Goal: Information Seeking & Learning: Learn about a topic

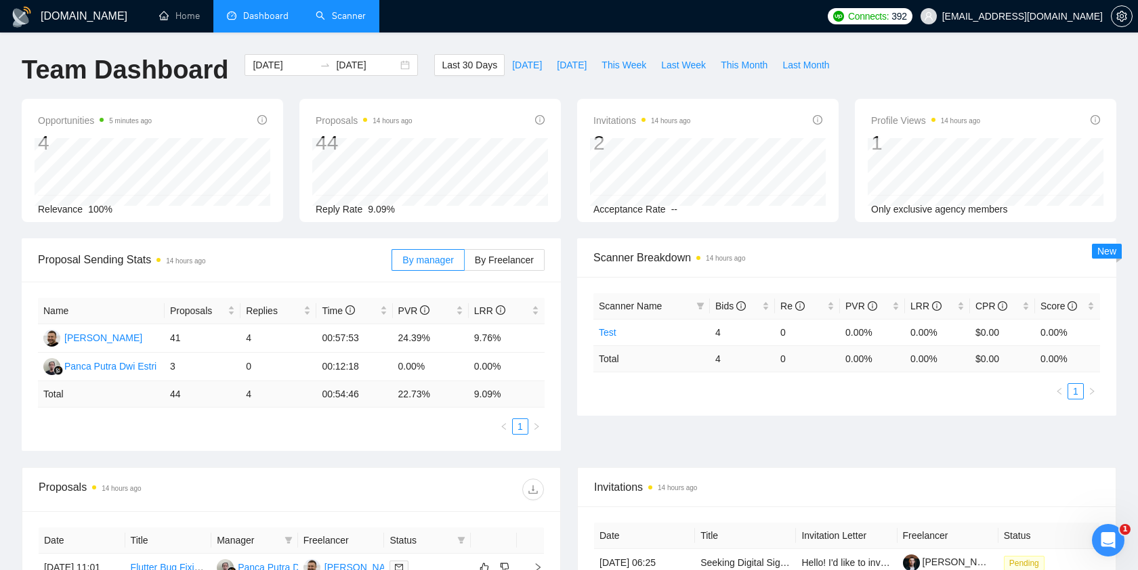
click at [333, 16] on link "Scanner" at bounding box center [341, 16] width 50 height 12
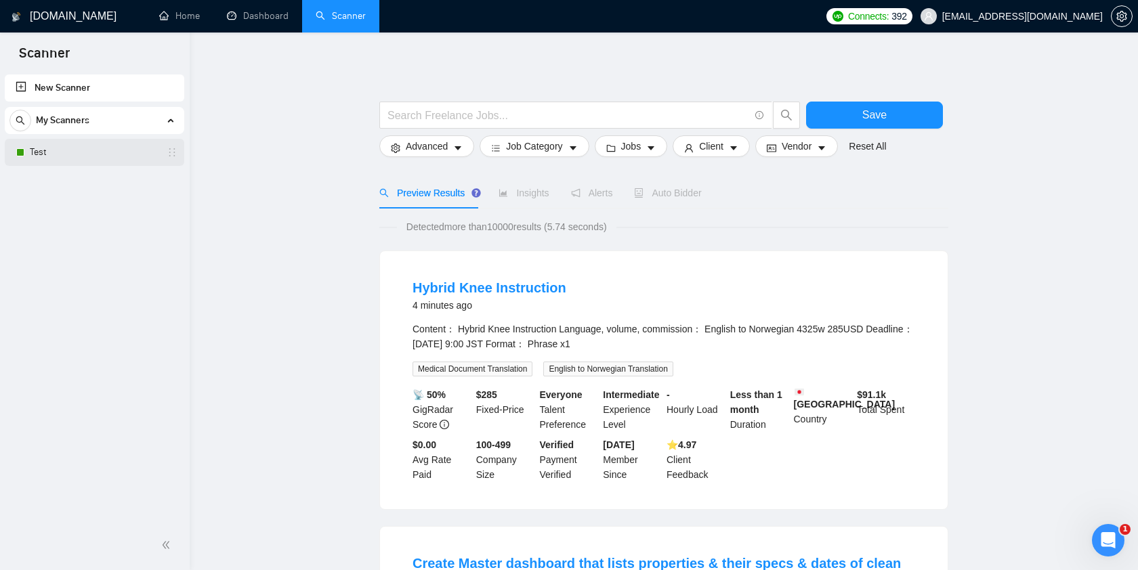
click at [94, 152] on link "Test" at bounding box center [94, 152] width 129 height 27
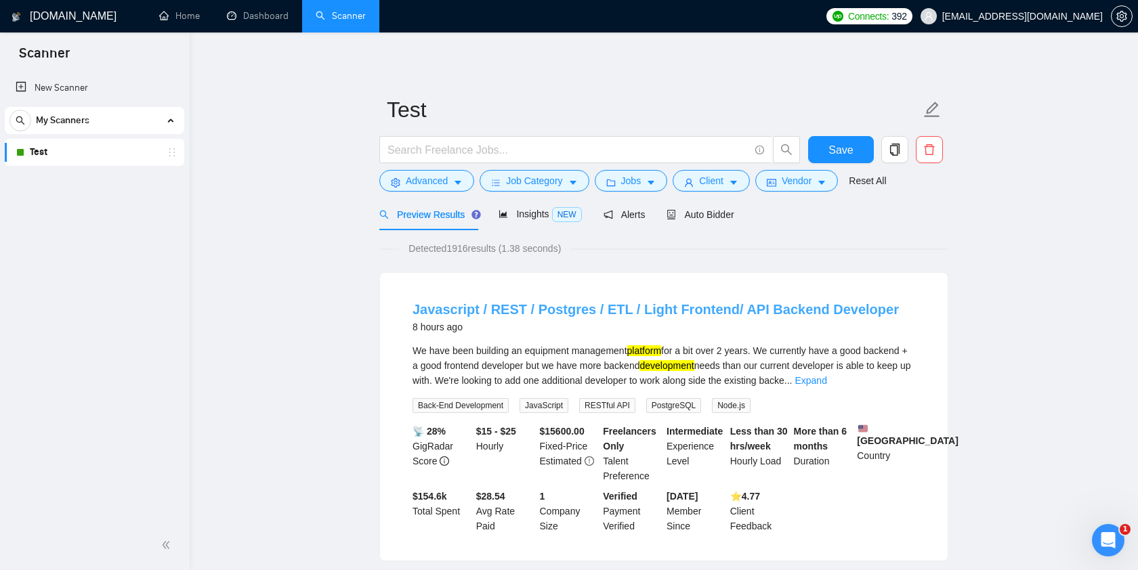
click at [680, 312] on link "Javascript / REST / Postgres / ETL / Light Frontend/ API Backend Developer" at bounding box center [656, 309] width 486 height 15
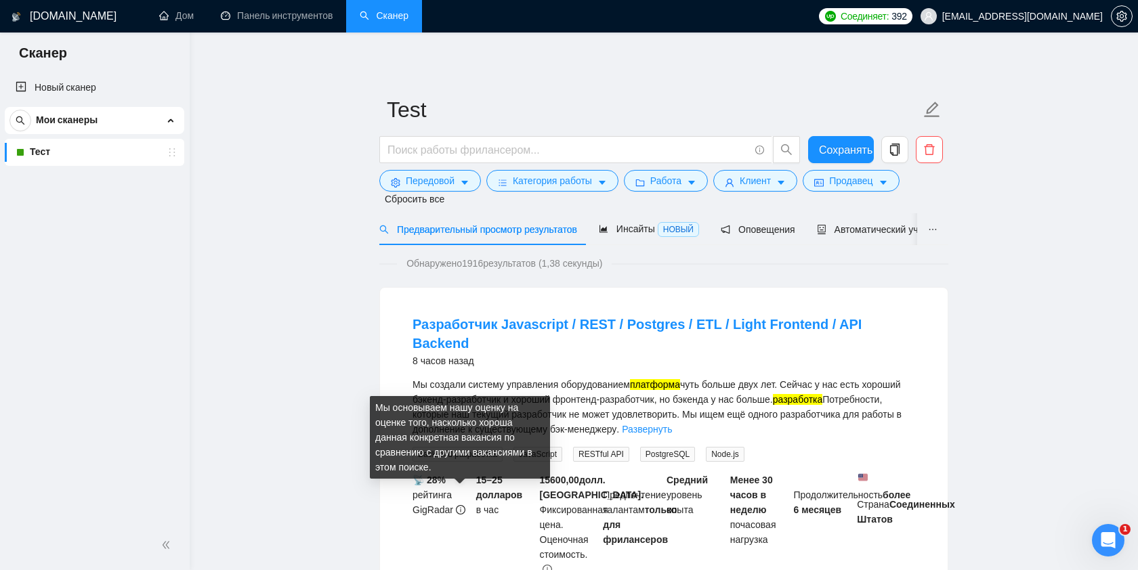
click at [460, 508] on icon "инфо-круг" at bounding box center [460, 510] width 1 height 5
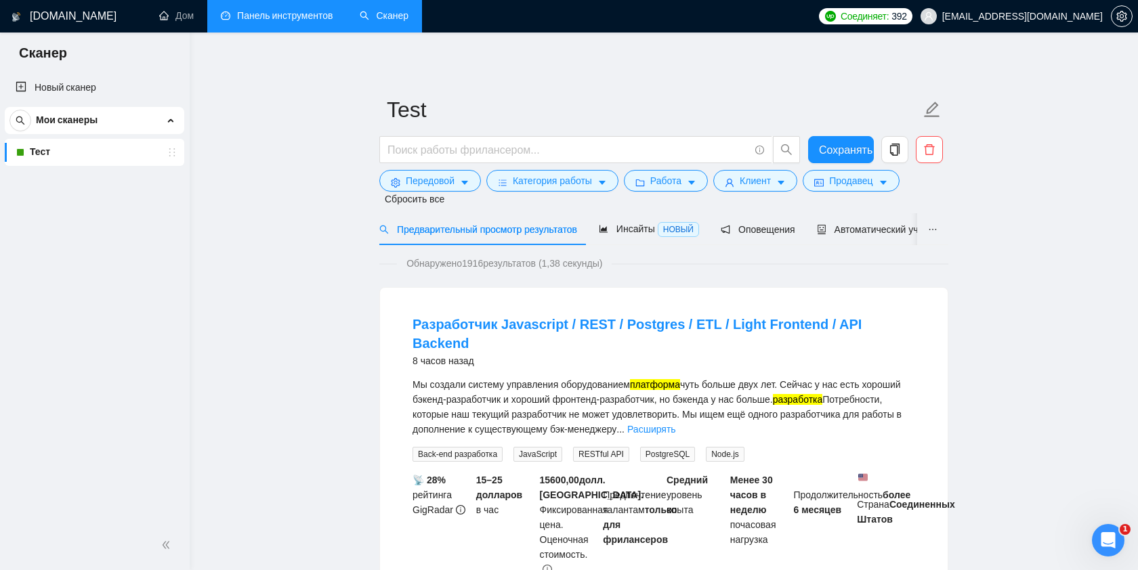
click at [263, 19] on link "Панель инструментов" at bounding box center [277, 16] width 112 height 12
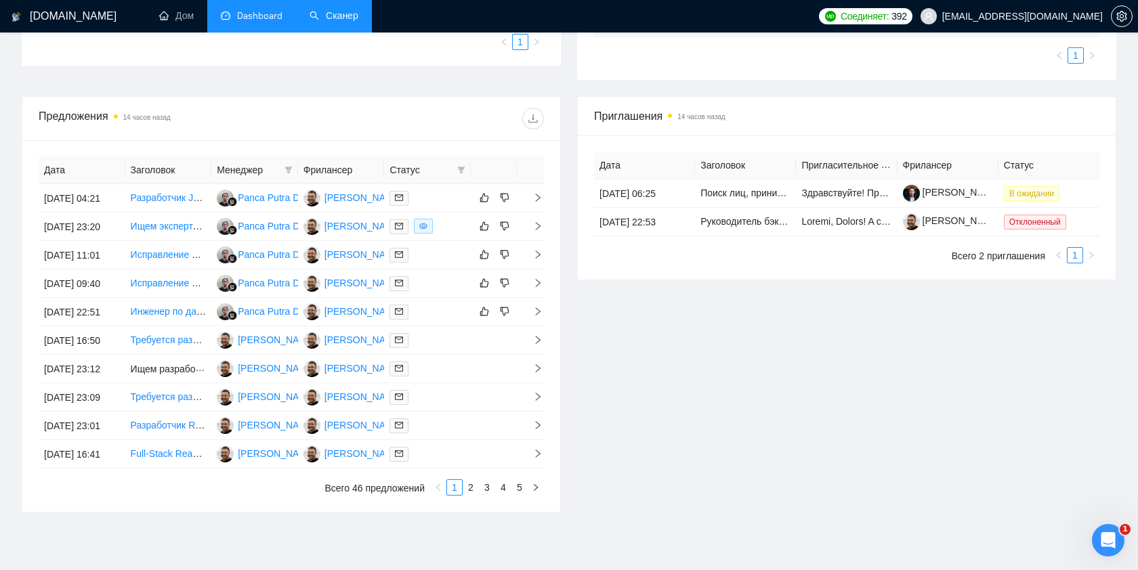
scroll to position [411, 0]
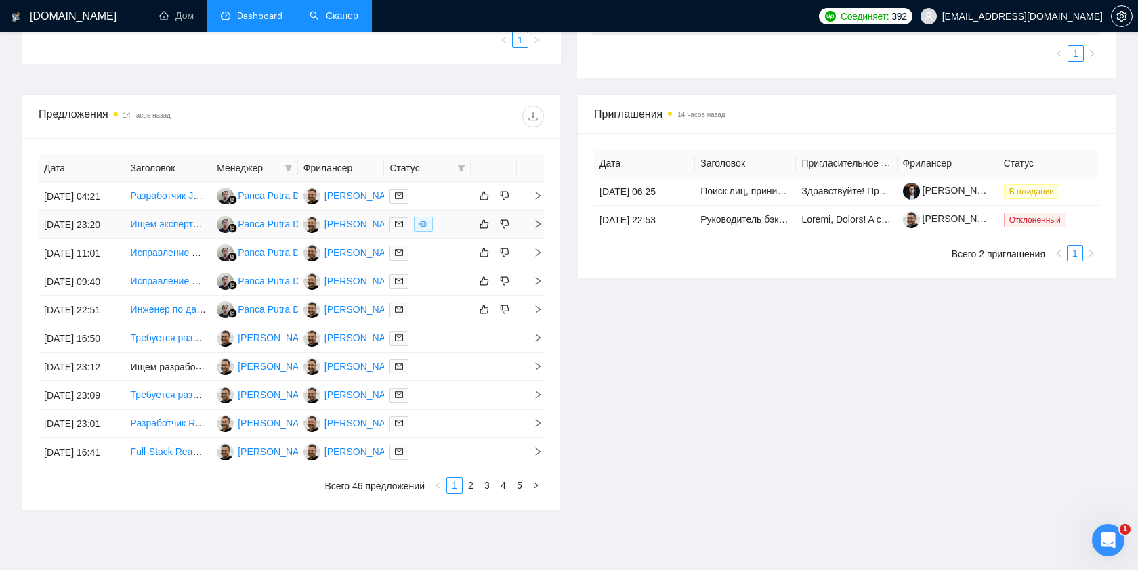
click at [182, 230] on font "Ищем эксперта n8n для миграции рабочего процесса JavaScript" at bounding box center [272, 224] width 283 height 11
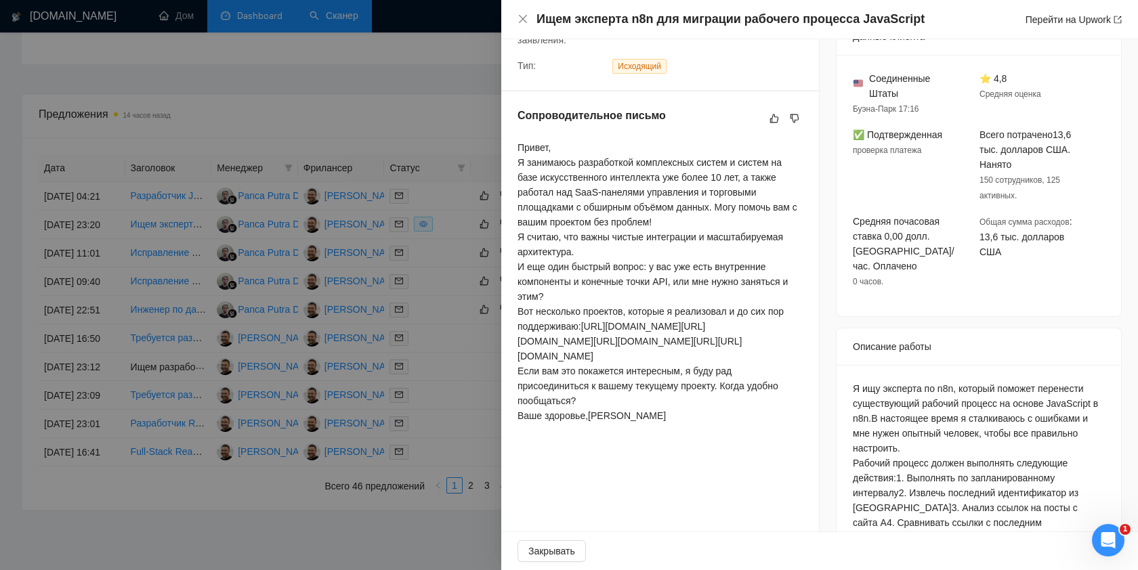
scroll to position [0, 0]
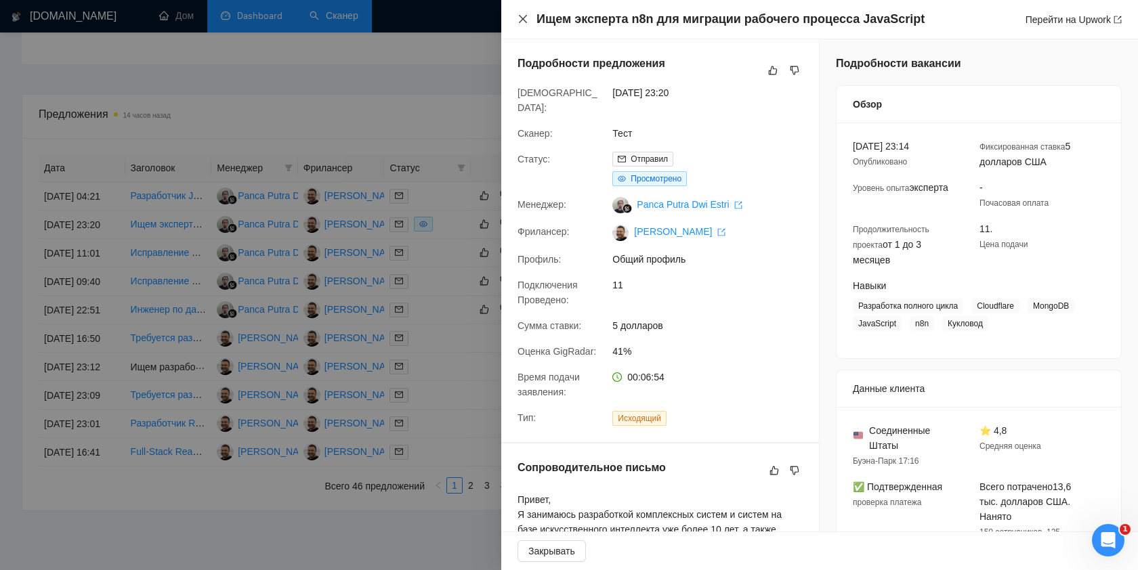
click at [522, 19] on icon "закрывать" at bounding box center [523, 19] width 11 height 11
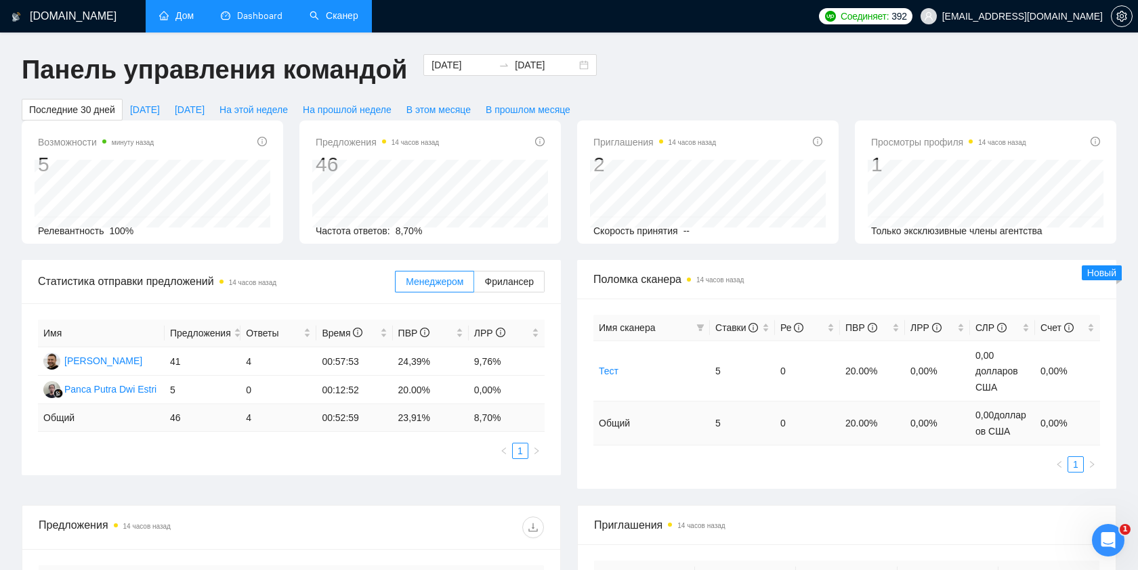
click at [182, 18] on link "Дом" at bounding box center [176, 16] width 35 height 12
